Goal: Information Seeking & Learning: Learn about a topic

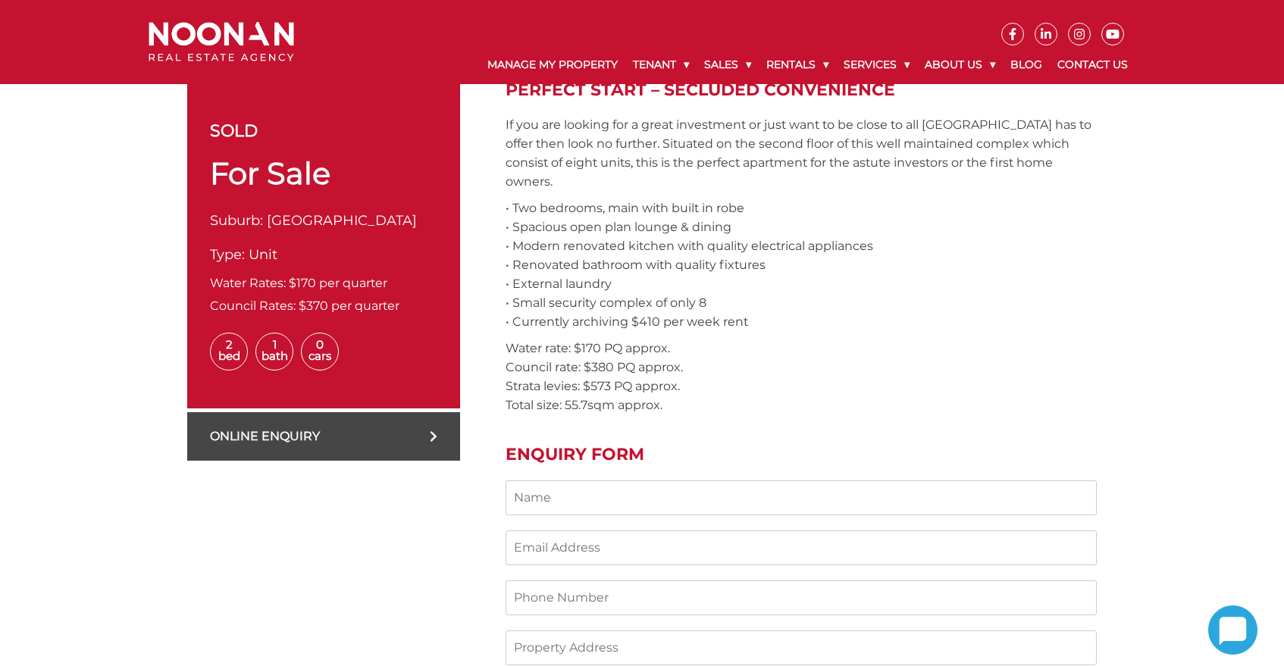
scroll to position [524, 0]
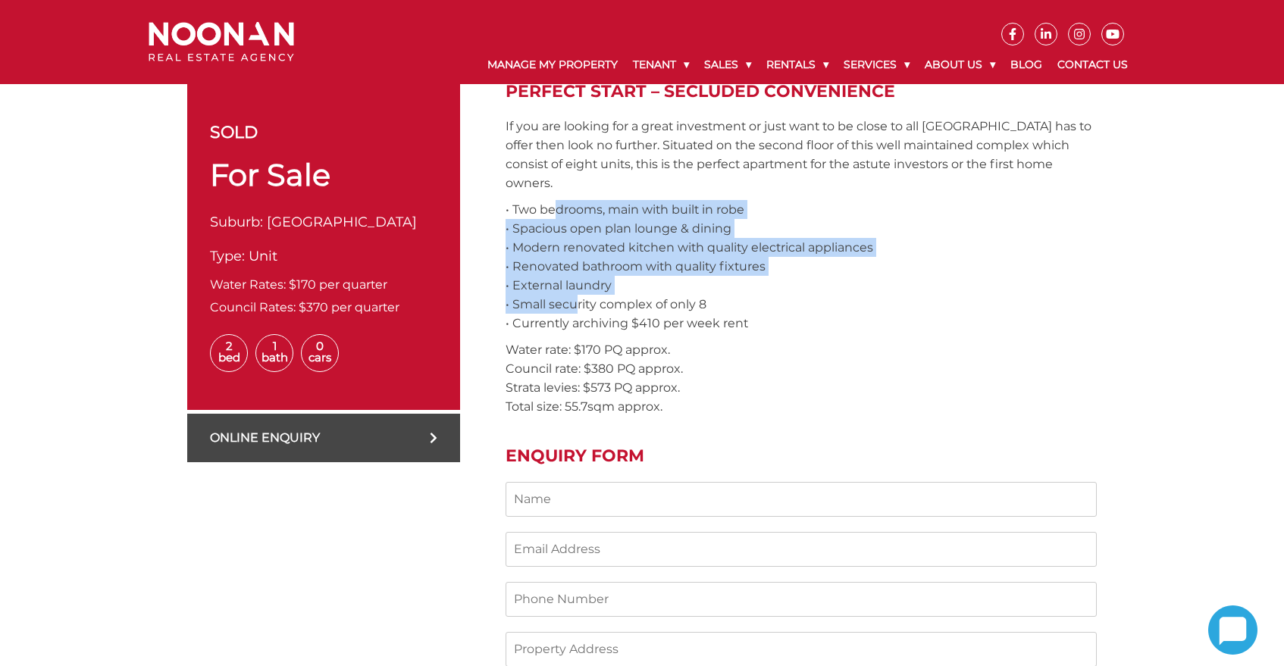
drag, startPoint x: 553, startPoint y: 192, endPoint x: 569, endPoint y: 289, distance: 97.5
click at [569, 289] on p "• Two bedrooms, main with built in robe • Spacious open plan lounge & dining • …" at bounding box center [800, 266] width 591 height 133
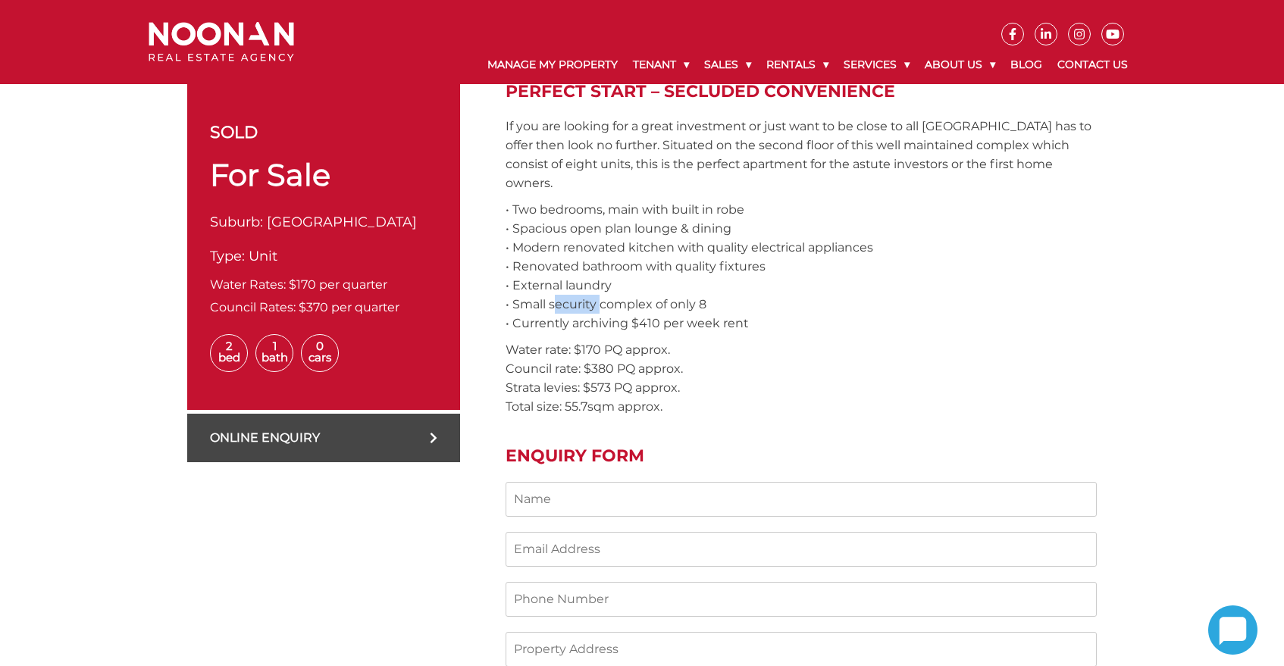
click at [569, 289] on p "• Two bedrooms, main with built in robe • Spacious open plan lounge & dining • …" at bounding box center [800, 266] width 591 height 133
click at [566, 222] on p "• Two bedrooms, main with built in robe • Spacious open plan lounge & dining • …" at bounding box center [800, 266] width 591 height 133
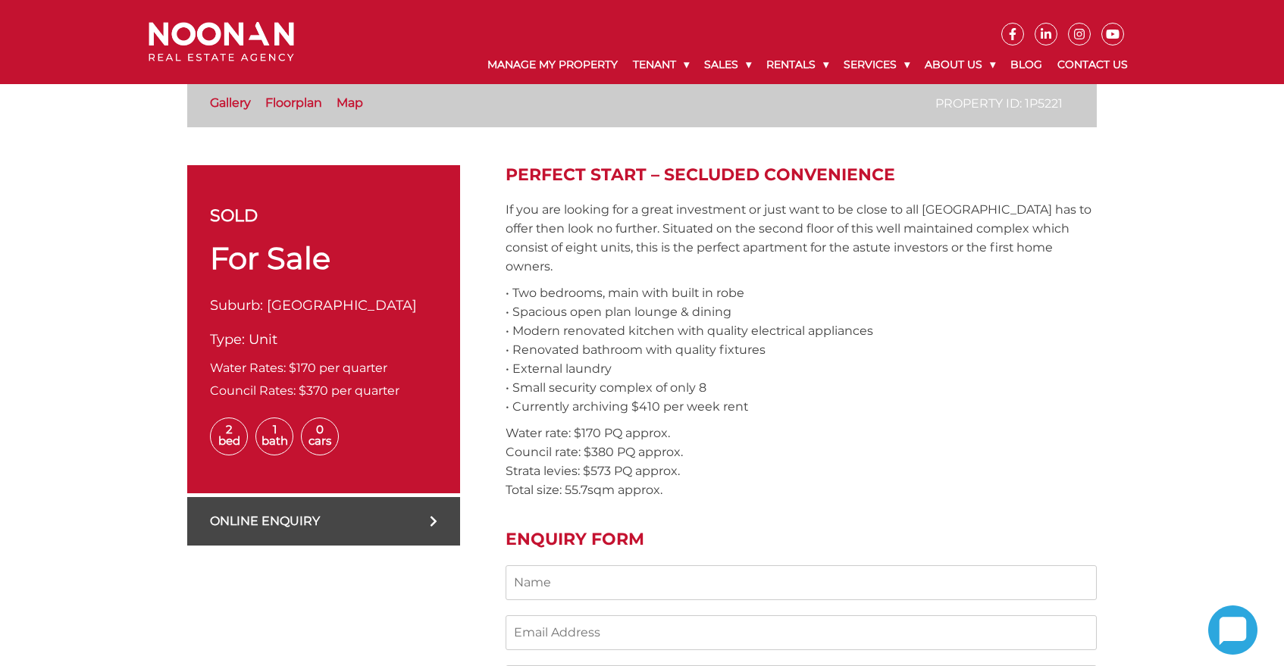
scroll to position [440, 0]
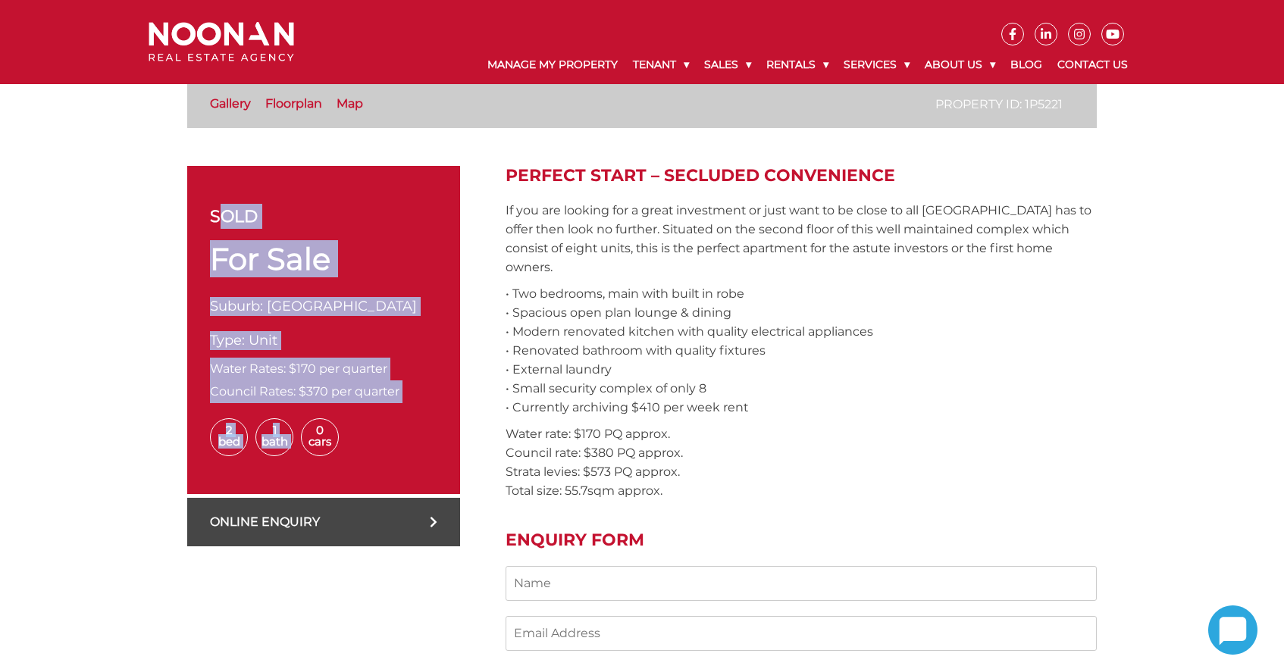
drag, startPoint x: 211, startPoint y: 217, endPoint x: 378, endPoint y: 407, distance: 252.3
click at [378, 407] on div "sold For Sale Suburb: [GEOGRAPHIC_DATA] Type: Unit Water Rates: $170 per quarte…" at bounding box center [323, 330] width 273 height 328
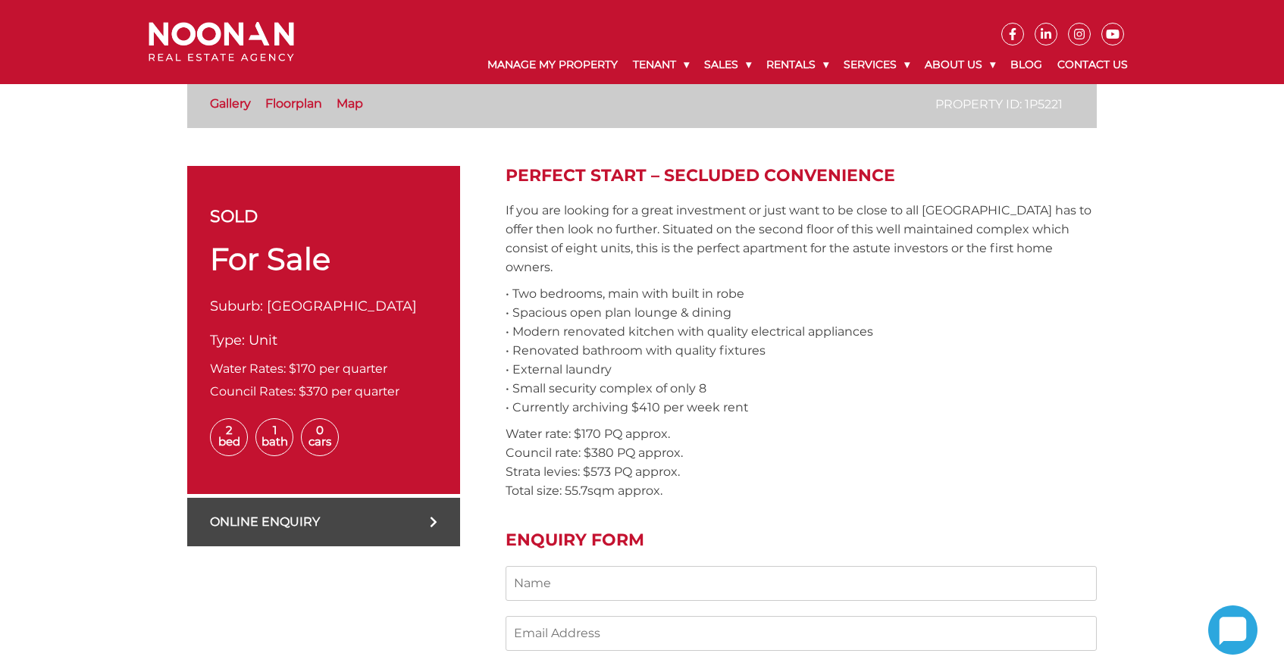
click at [398, 405] on div "sold For Sale Suburb: [GEOGRAPHIC_DATA] Type: Unit Water Rates: $170 per quarte…" at bounding box center [323, 330] width 273 height 328
drag, startPoint x: 403, startPoint y: 392, endPoint x: 218, endPoint y: 197, distance: 269.1
click at [218, 197] on div "sold For Sale Suburb: [GEOGRAPHIC_DATA] Type: Unit Water Rates: $170 per quarte…" at bounding box center [323, 330] width 273 height 328
click at [261, 261] on span "For Sale" at bounding box center [270, 258] width 120 height 37
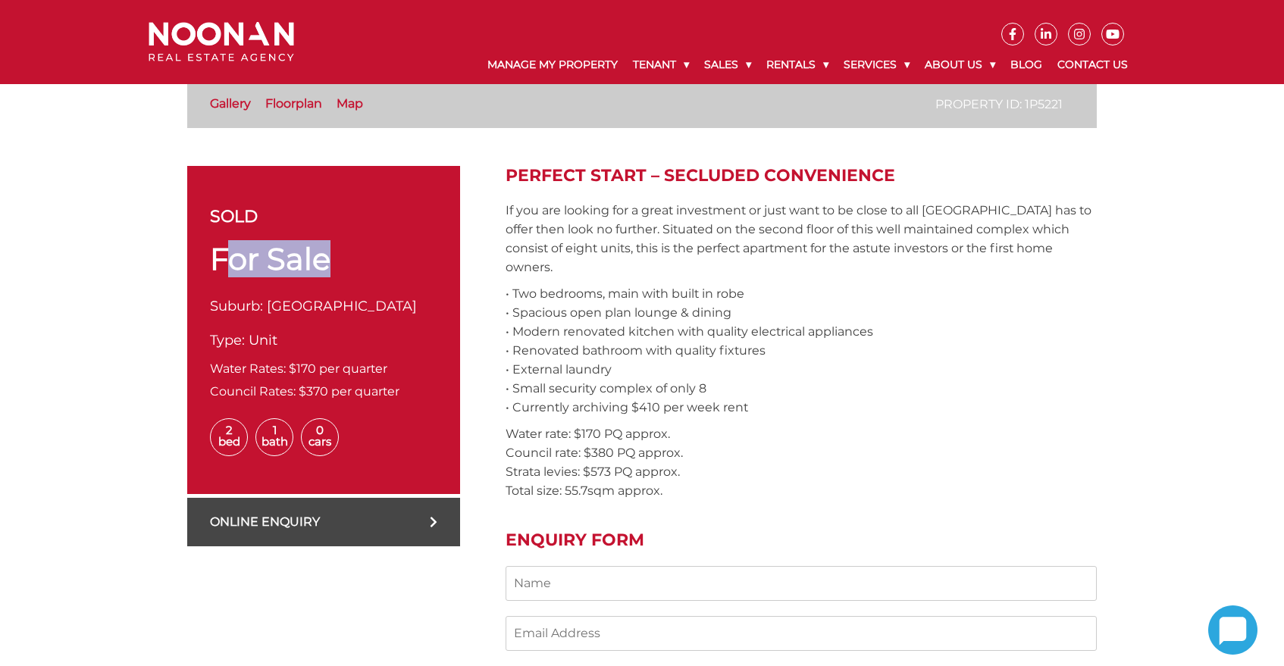
click at [261, 261] on span "For Sale" at bounding box center [270, 258] width 120 height 37
click at [240, 261] on span "For Sale" at bounding box center [270, 258] width 120 height 37
click at [267, 262] on span "For Sale" at bounding box center [270, 258] width 120 height 37
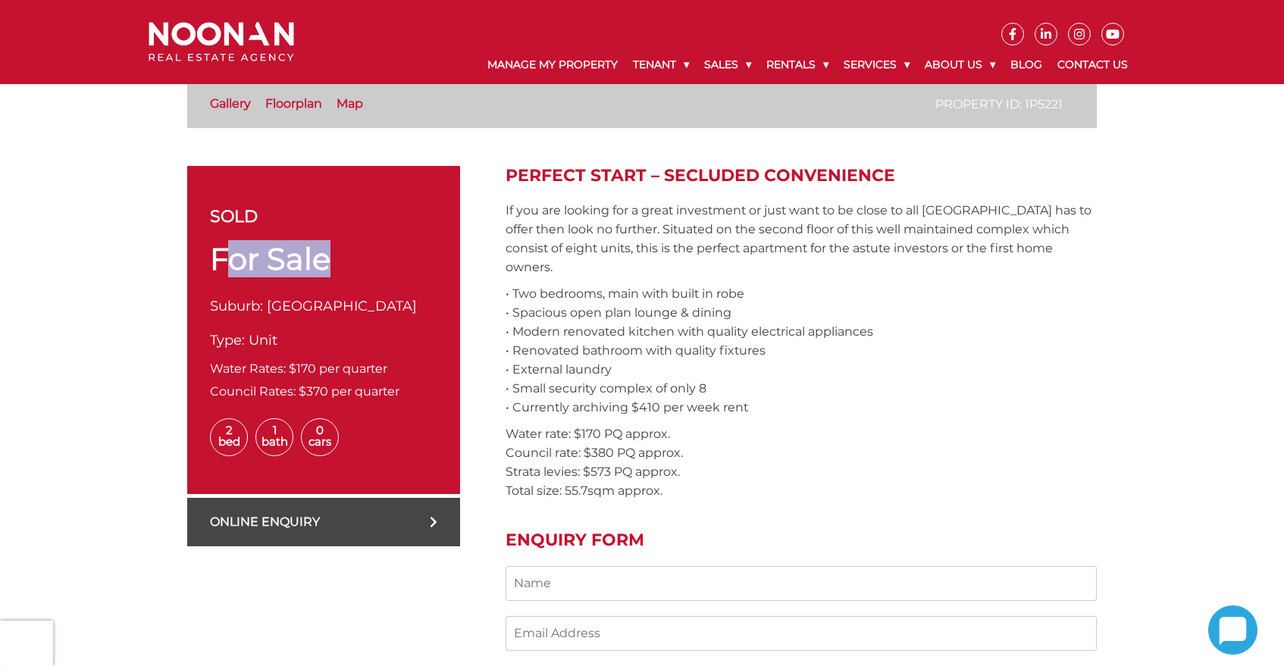
click at [267, 262] on span "For Sale" at bounding box center [270, 258] width 120 height 37
click at [264, 261] on span "For Sale" at bounding box center [270, 258] width 120 height 37
click at [259, 259] on span "For Sale" at bounding box center [270, 258] width 120 height 37
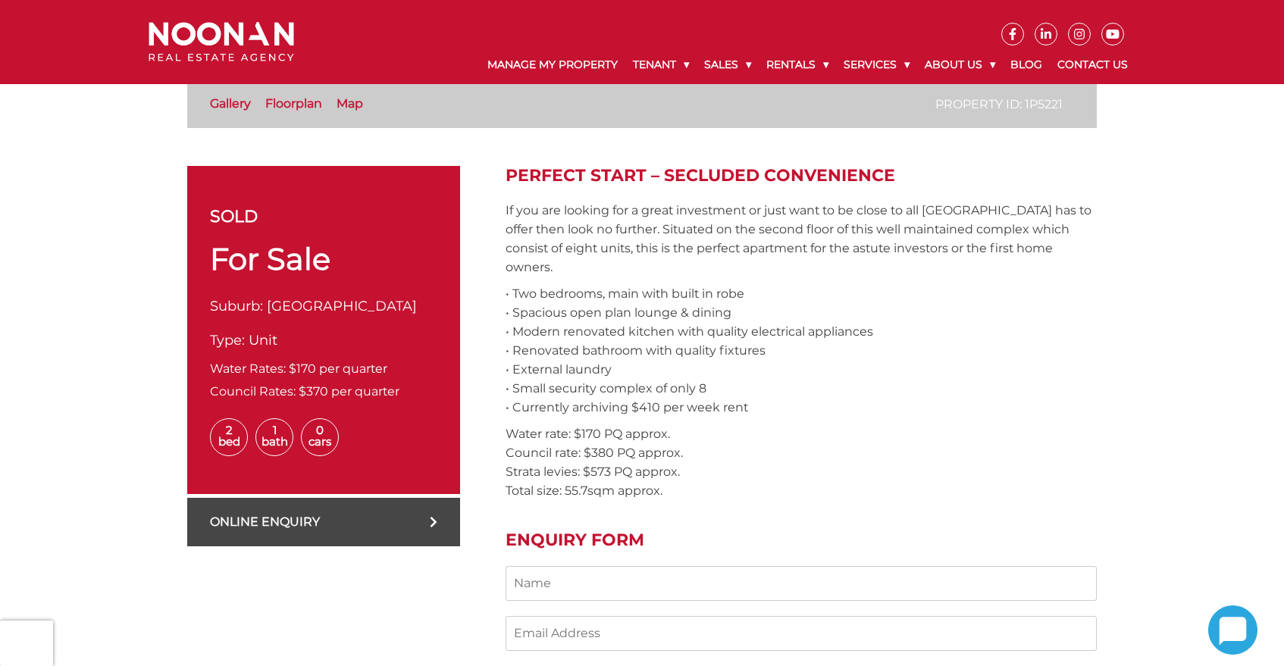
click at [284, 262] on span "For Sale" at bounding box center [270, 258] width 120 height 37
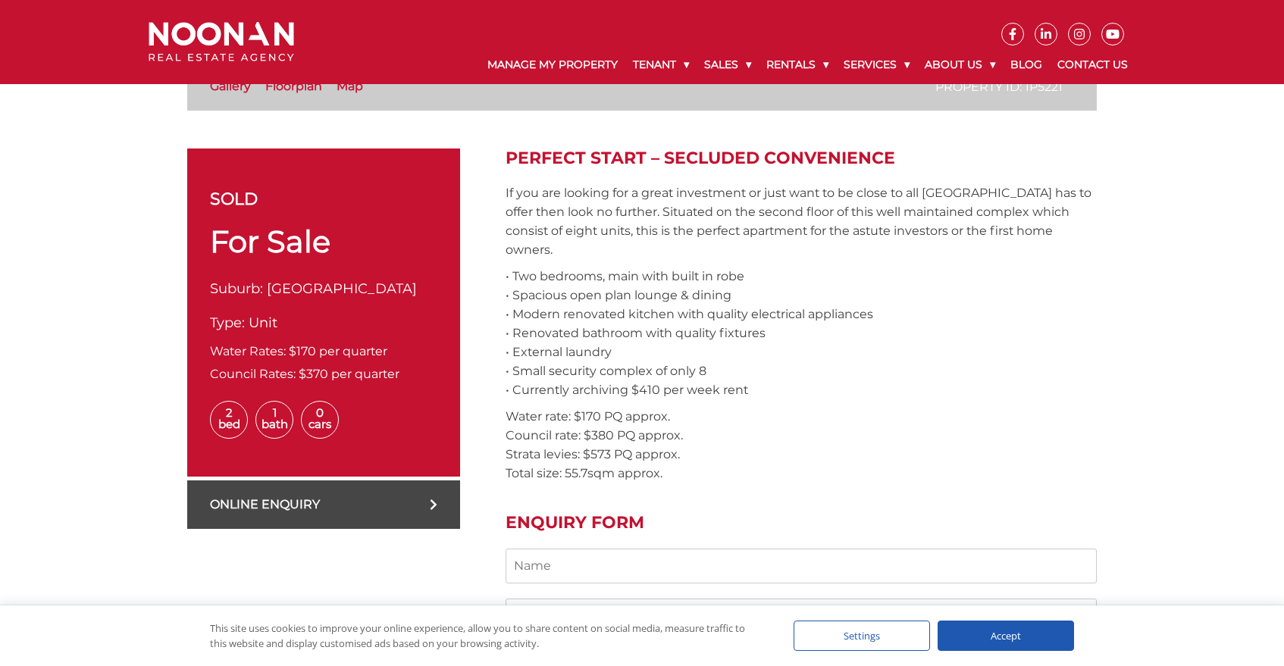
scroll to position [458, 0]
drag, startPoint x: 504, startPoint y: 153, endPoint x: 681, endPoint y: 454, distance: 349.2
click at [681, 454] on div "sold For Sale Suburb: [GEOGRAPHIC_DATA] Type: Unit Water Rates: $170 per quarte…" at bounding box center [641, 566] width 909 height 837
click at [681, 454] on p "Water rate: $170 PQ approx. Council rate: $380 PQ approx. Strata levies: $573 P…" at bounding box center [800, 444] width 591 height 76
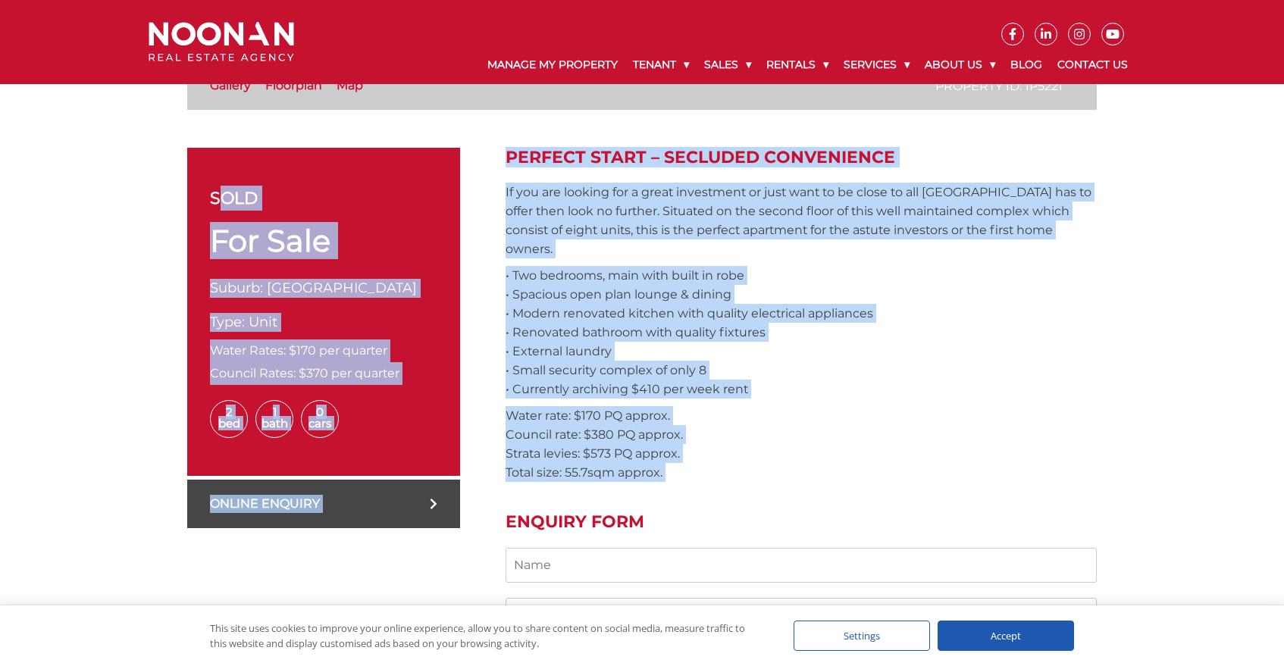
drag, startPoint x: 681, startPoint y: 454, endPoint x: 477, endPoint y: 134, distance: 379.2
click at [477, 134] on div "[GEOGRAPHIC_DATA] Property ID: 1P5221 Gallery Floorplan Map sold For Sale Subur…" at bounding box center [641, 490] width 909 height 1065
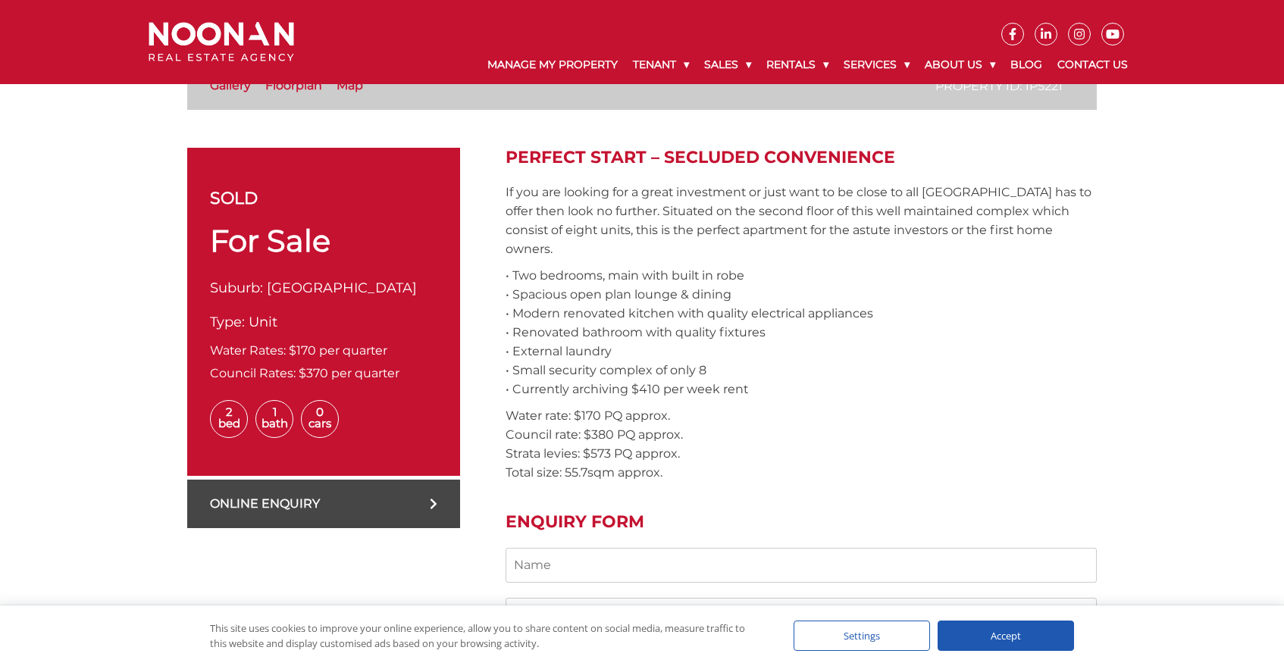
click at [289, 248] on span "For Sale" at bounding box center [270, 240] width 120 height 37
click at [263, 248] on span "For Sale" at bounding box center [270, 240] width 120 height 37
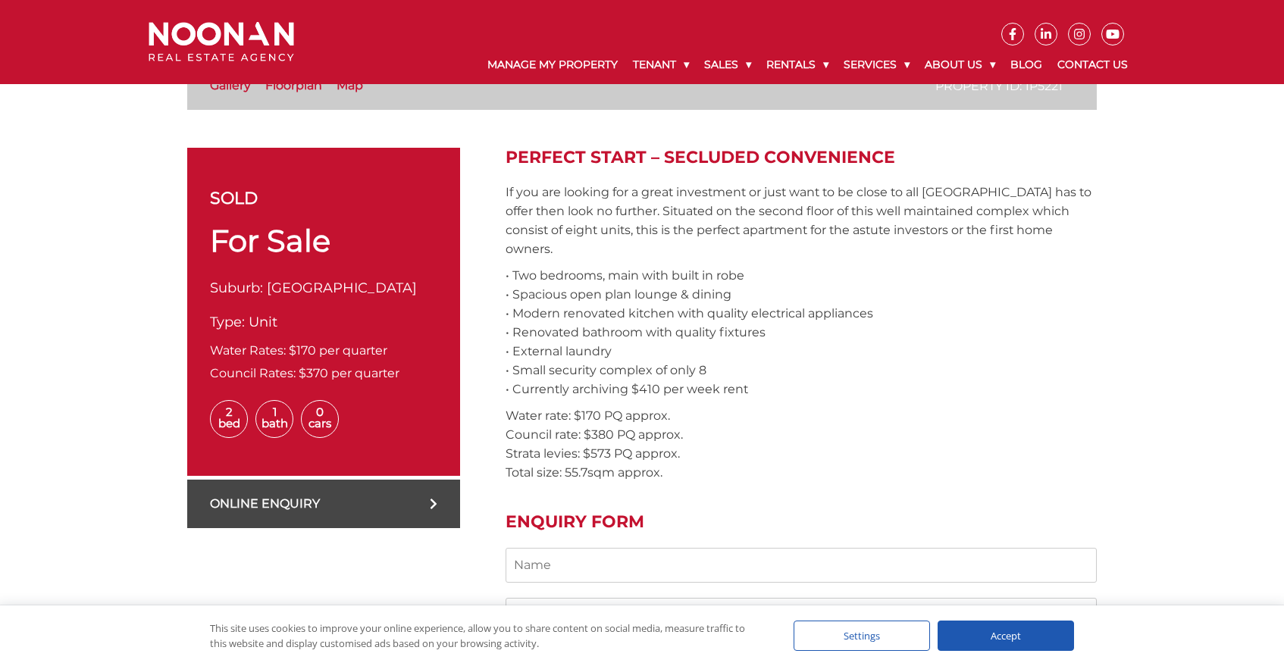
click at [261, 242] on span "For Sale" at bounding box center [270, 240] width 120 height 37
click at [295, 242] on span "For Sale" at bounding box center [270, 240] width 120 height 37
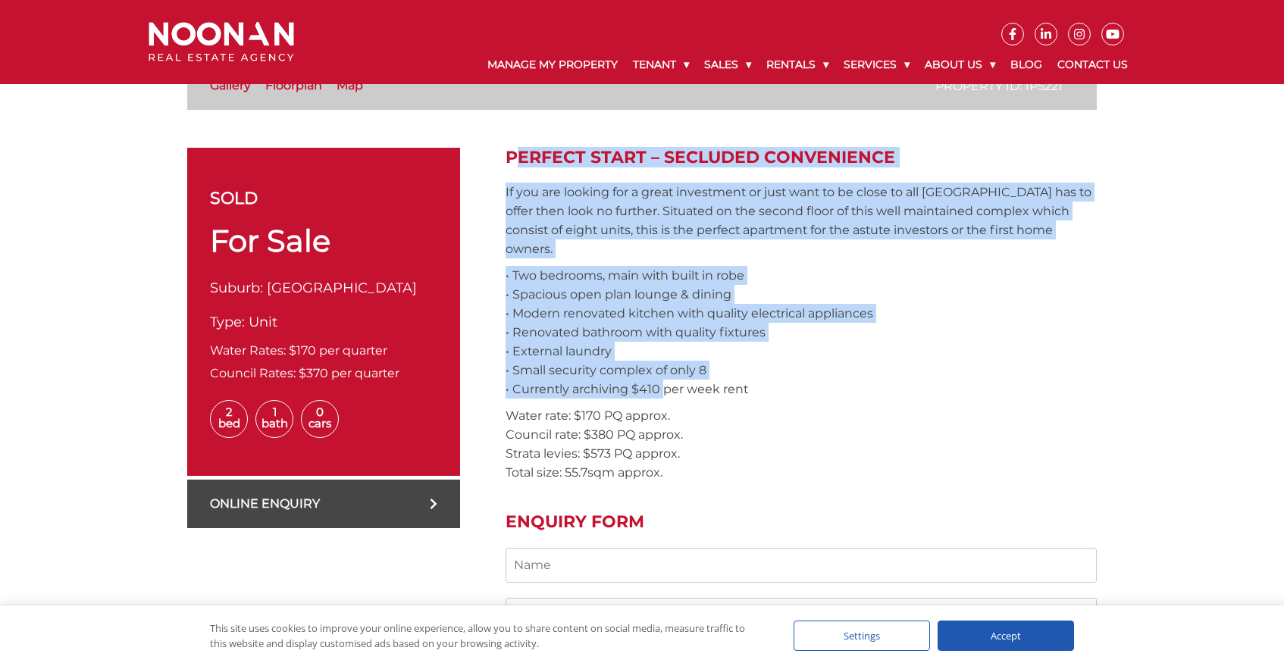
drag, startPoint x: 509, startPoint y: 149, endPoint x: 656, endPoint y: 368, distance: 263.7
click at [656, 368] on div "Perfect Start – Secluded Convenience If you are looking for a great investment …" at bounding box center [800, 566] width 591 height 837
click at [656, 368] on p "• Two bedrooms, main with built in robe • Spacious open plan lounge & dining • …" at bounding box center [800, 332] width 591 height 133
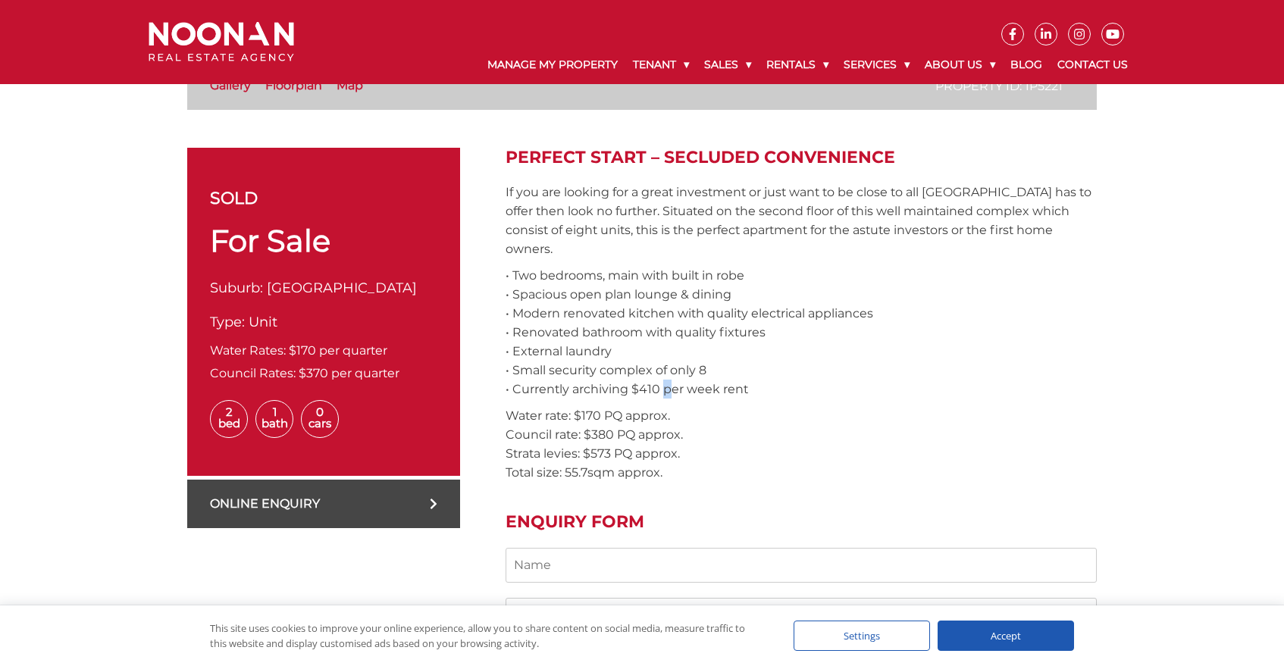
click at [656, 368] on p "• Two bedrooms, main with built in robe • Spacious open plan lounge & dining • …" at bounding box center [800, 332] width 591 height 133
click at [643, 368] on p "• Two bedrooms, main with built in robe • Spacious open plan lounge & dining • …" at bounding box center [800, 332] width 591 height 133
click at [604, 368] on p "• Two bedrooms, main with built in robe • Spacious open plan lounge & dining • …" at bounding box center [800, 332] width 591 height 133
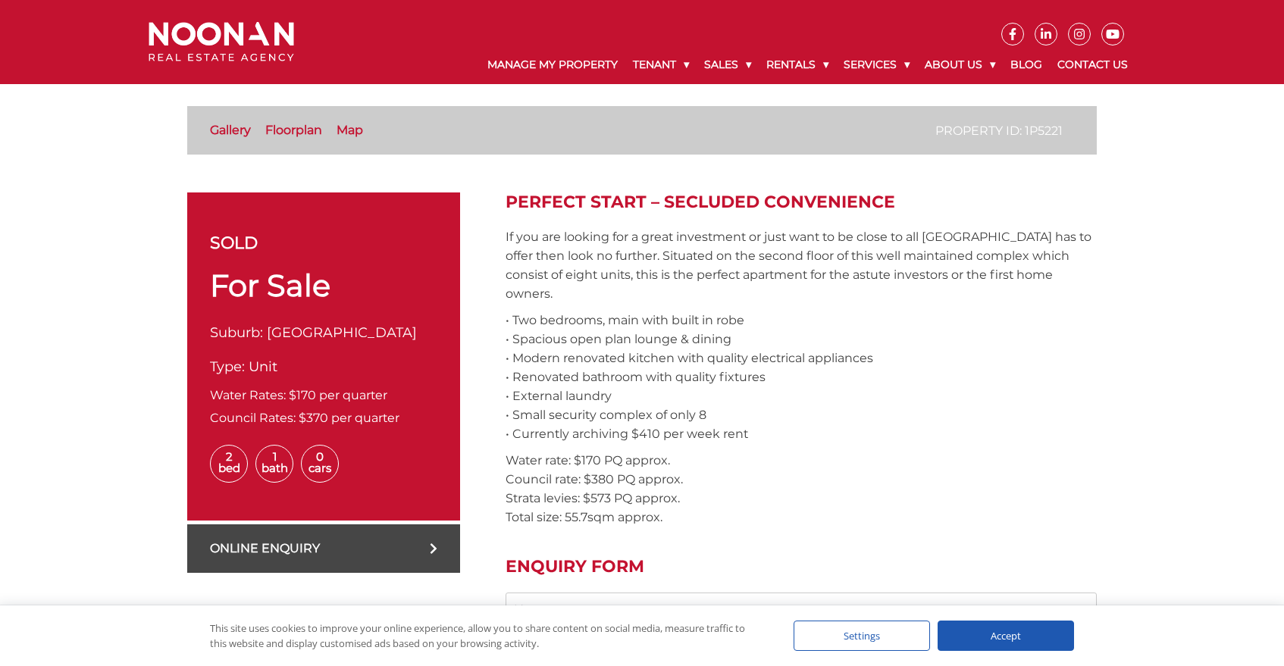
scroll to position [417, 0]
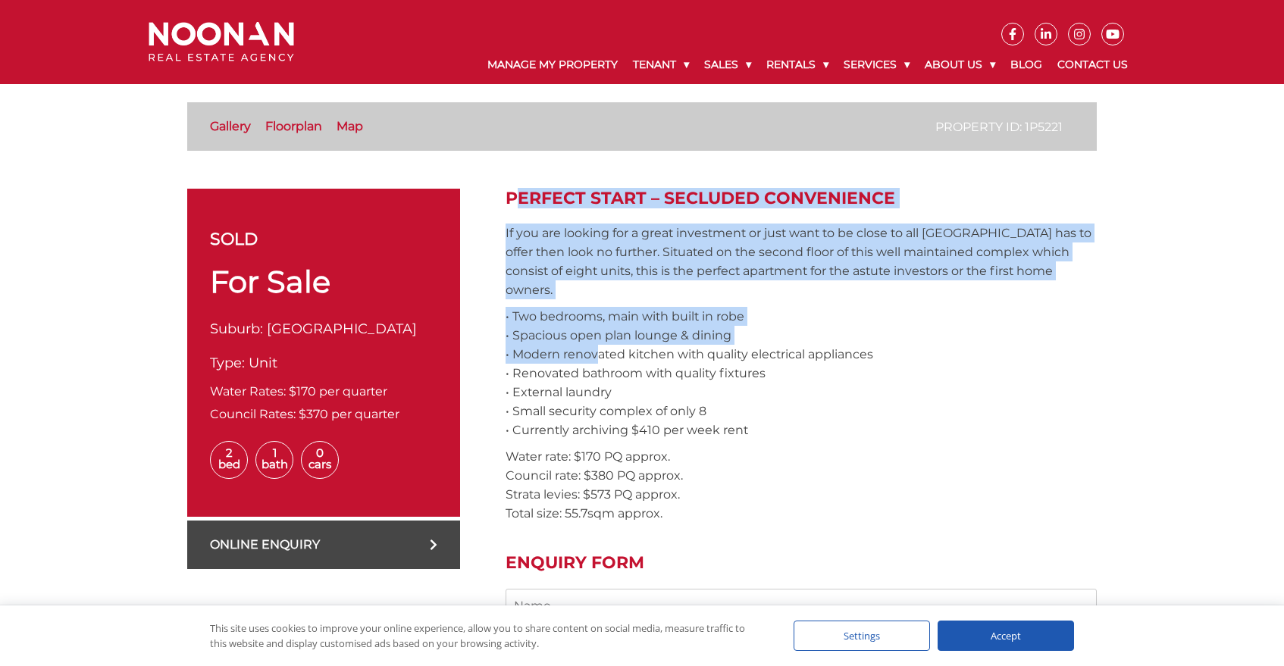
drag, startPoint x: 503, startPoint y: 198, endPoint x: 590, endPoint y: 338, distance: 165.0
click at [590, 338] on div "sold For Sale Suburb: [GEOGRAPHIC_DATA] Type: Unit Water Rates: $170 per quarte…" at bounding box center [641, 607] width 909 height 837
click at [590, 338] on p "• Two bedrooms, main with built in robe • Spacious open plan lounge & dining • …" at bounding box center [800, 373] width 591 height 133
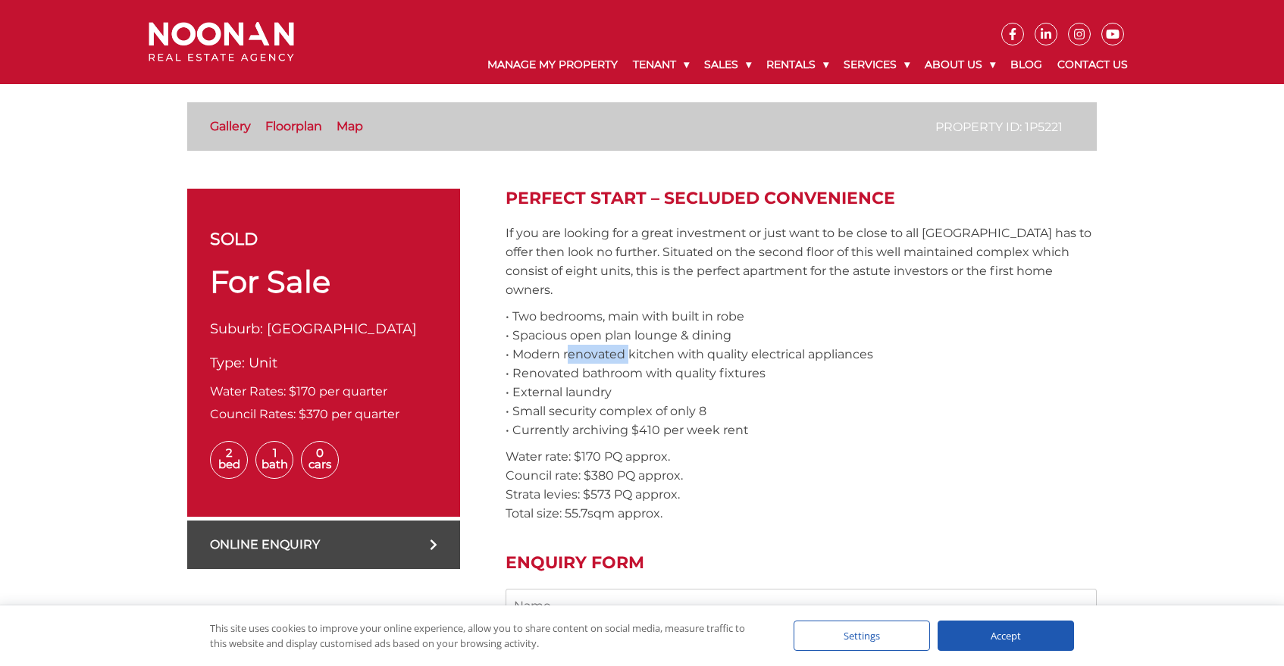
click at [590, 338] on p "• Two bedrooms, main with built in robe • Spacious open plan lounge & dining • …" at bounding box center [800, 373] width 591 height 133
click at [543, 222] on div "Perfect Start – Secluded Convenience If you are looking for a great investment …" at bounding box center [800, 607] width 591 height 837
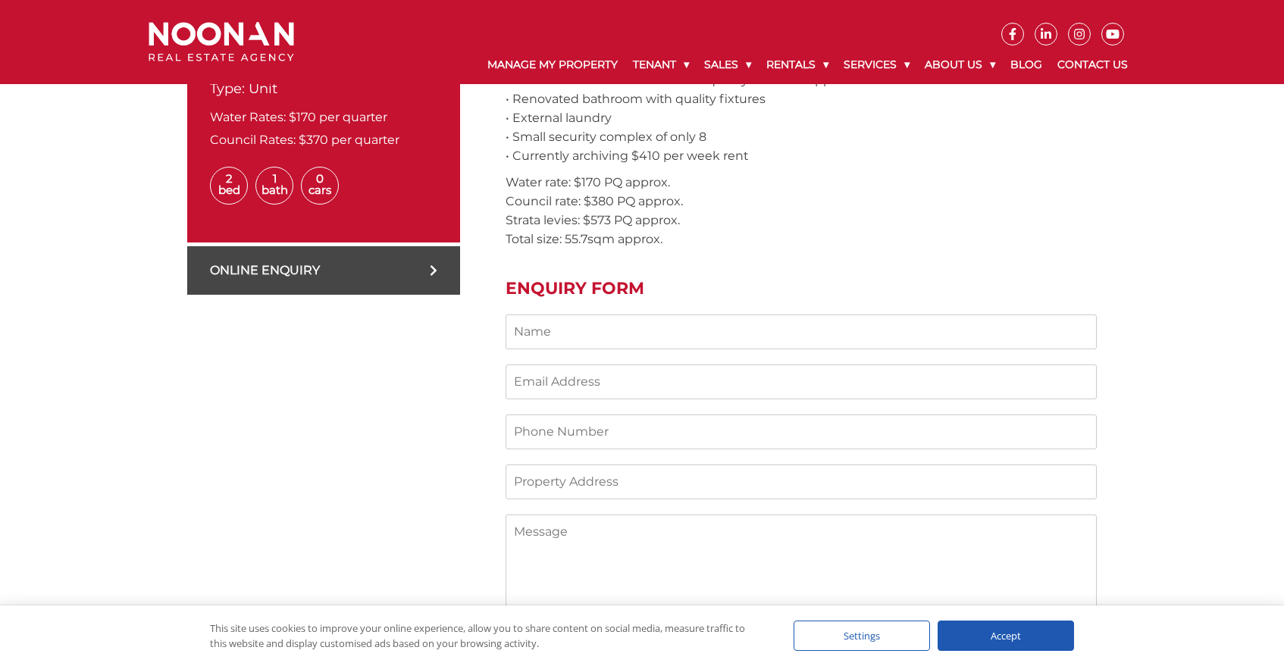
scroll to position [226, 0]
